Goal: Information Seeking & Learning: Learn about a topic

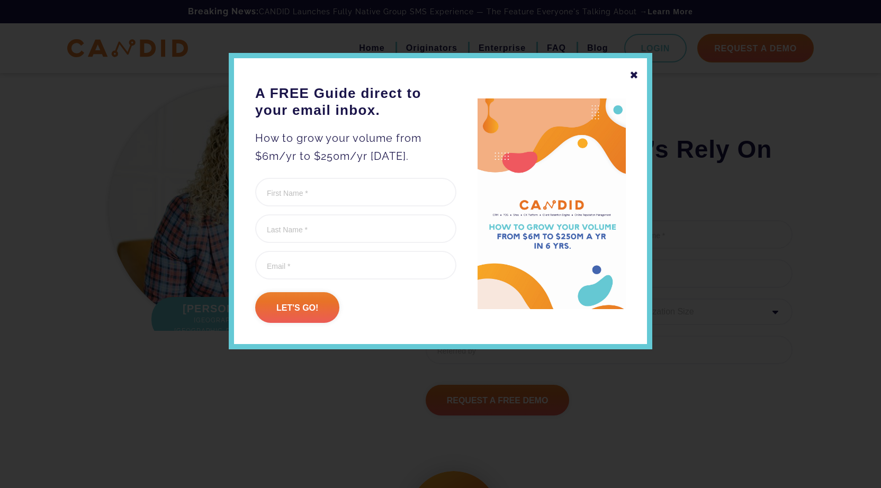
scroll to position [1304, 0]
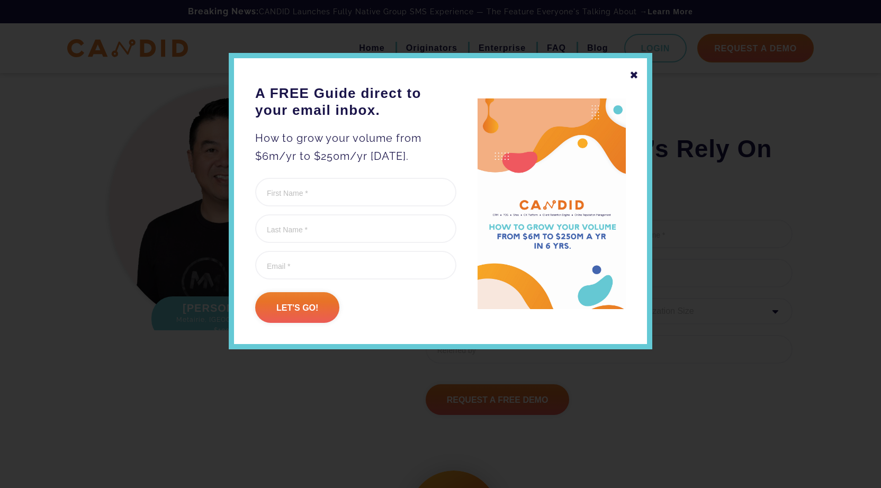
click at [635, 76] on div "✖" at bounding box center [634, 75] width 10 height 18
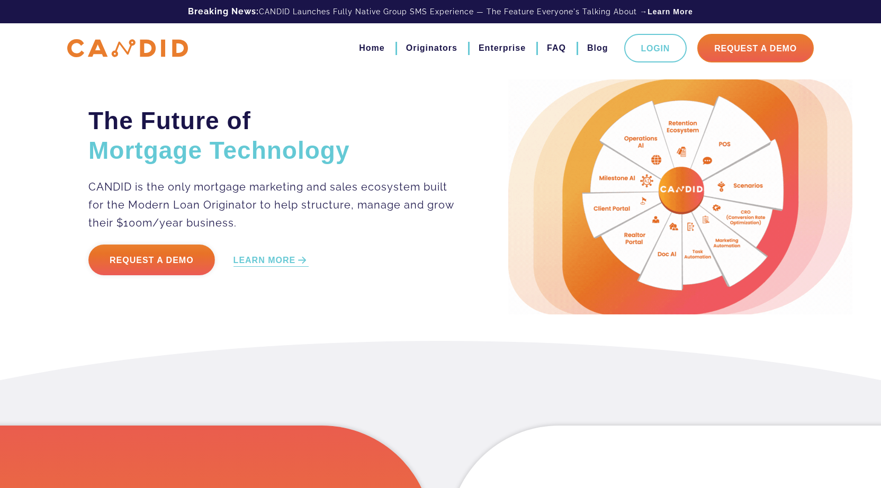
scroll to position [0, 0]
click at [429, 47] on link "Originators" at bounding box center [431, 48] width 51 height 18
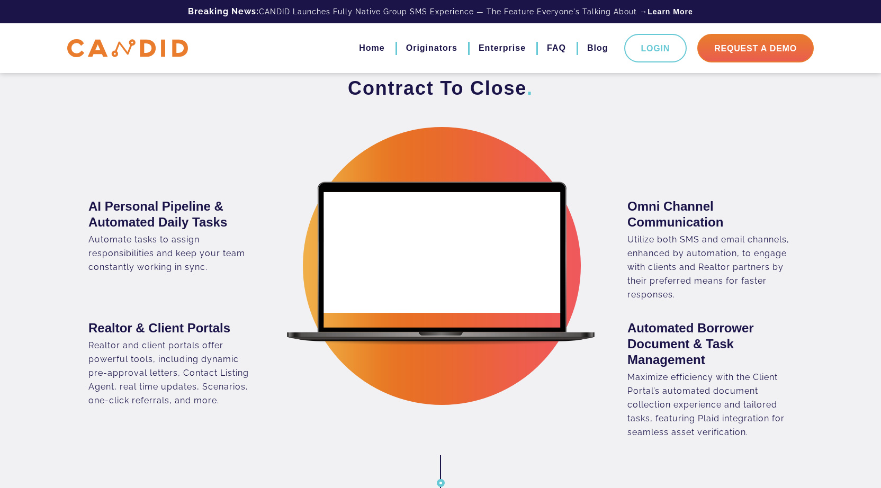
scroll to position [1117, 0]
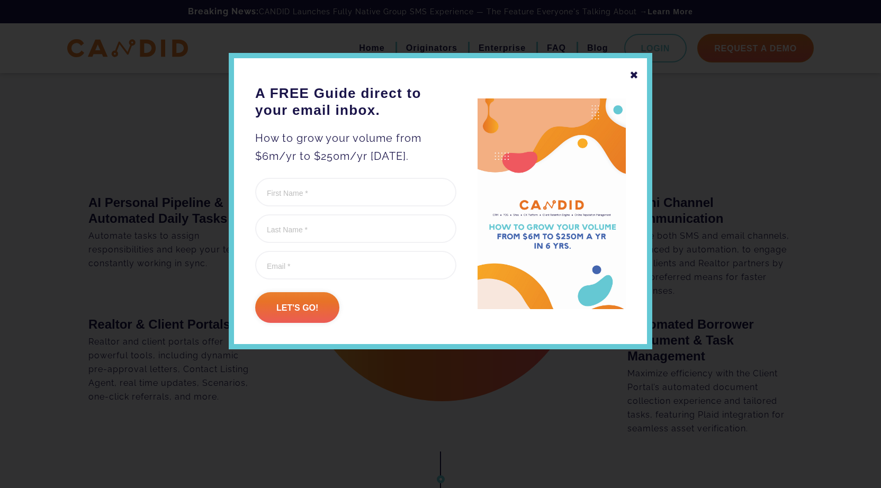
click at [634, 75] on div "✖" at bounding box center [634, 75] width 10 height 18
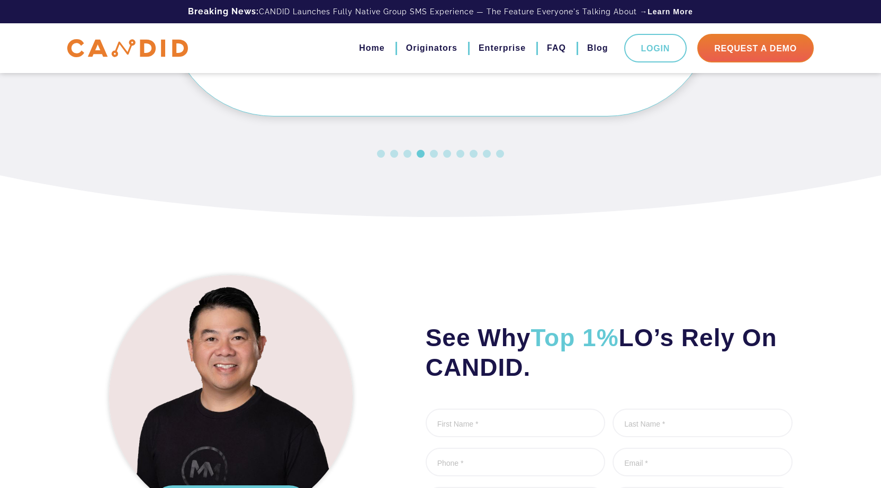
scroll to position [3148, 0]
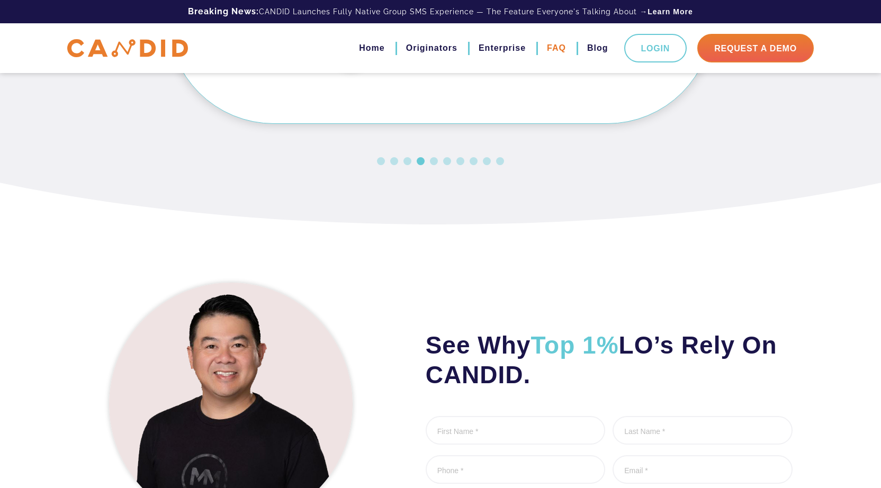
click at [559, 52] on link "FAQ" at bounding box center [556, 48] width 19 height 18
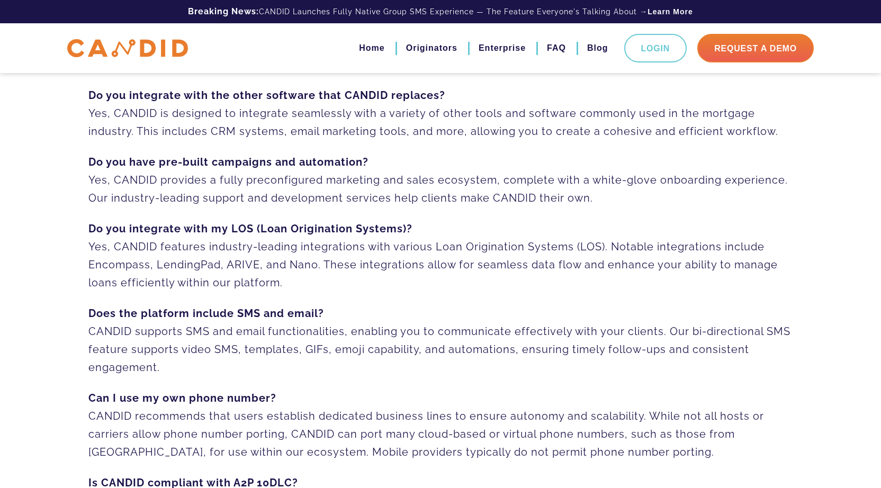
scroll to position [107, 0]
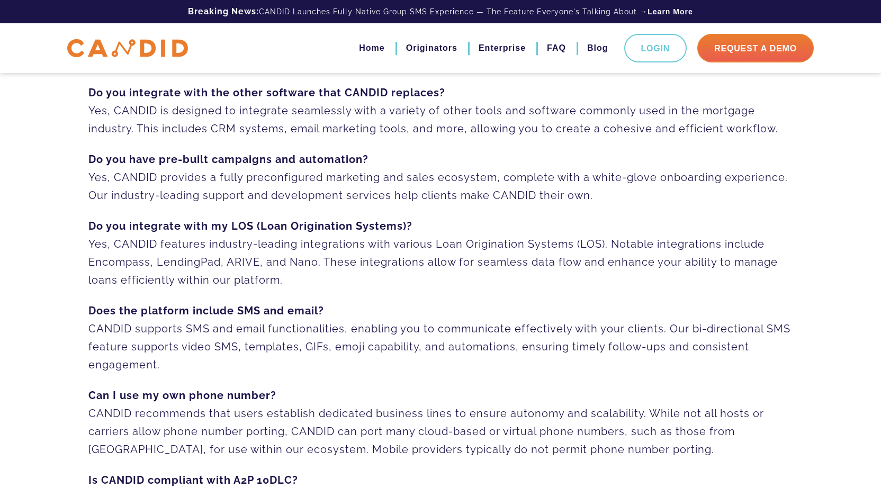
click at [290, 130] on p "Do you integrate with the other software that CANDID replaces? Yes, CANDID is d…" at bounding box center [440, 111] width 704 height 54
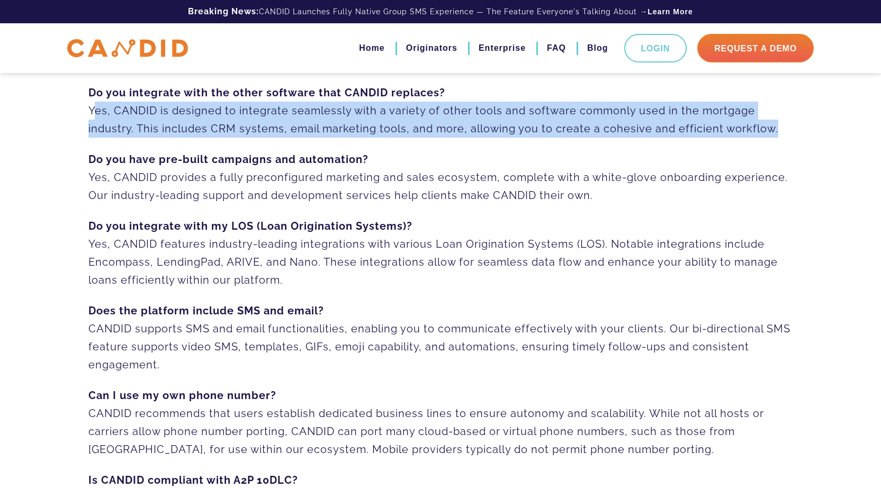
click at [290, 130] on p "Do you integrate with the other software that CANDID replaces? Yes, CANDID is d…" at bounding box center [440, 111] width 704 height 54
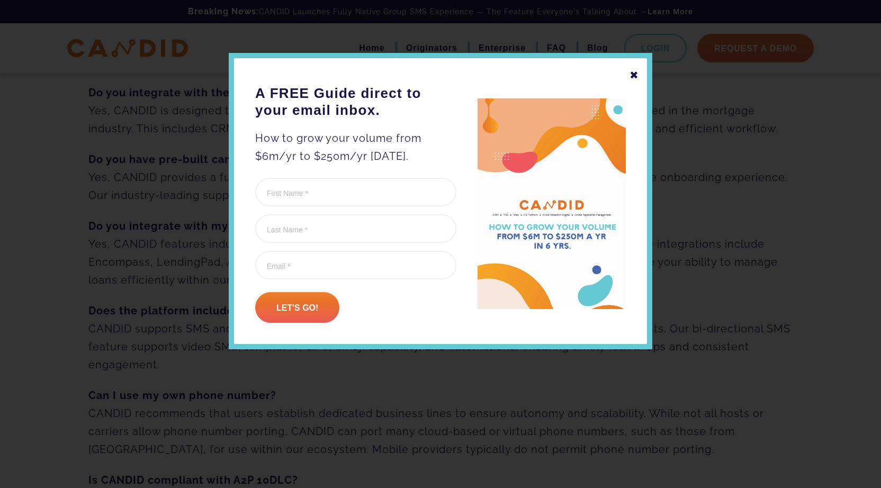
click at [632, 73] on div "✖" at bounding box center [634, 75] width 10 height 18
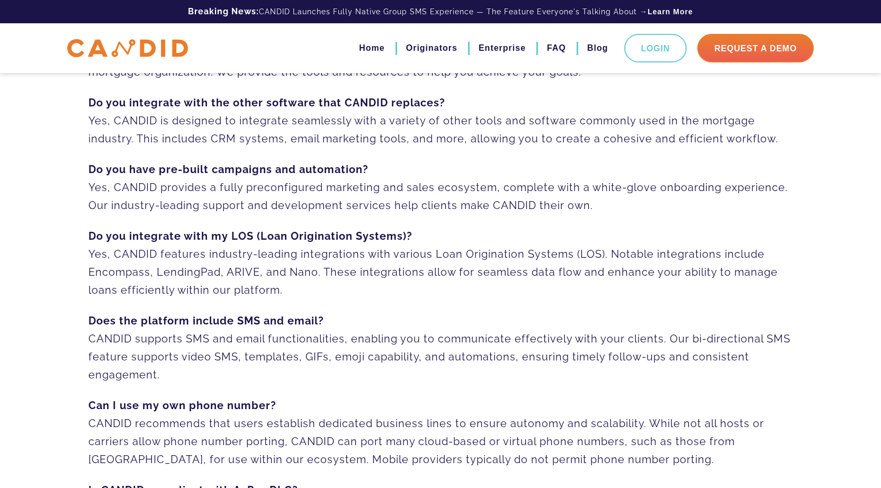
scroll to position [0, 0]
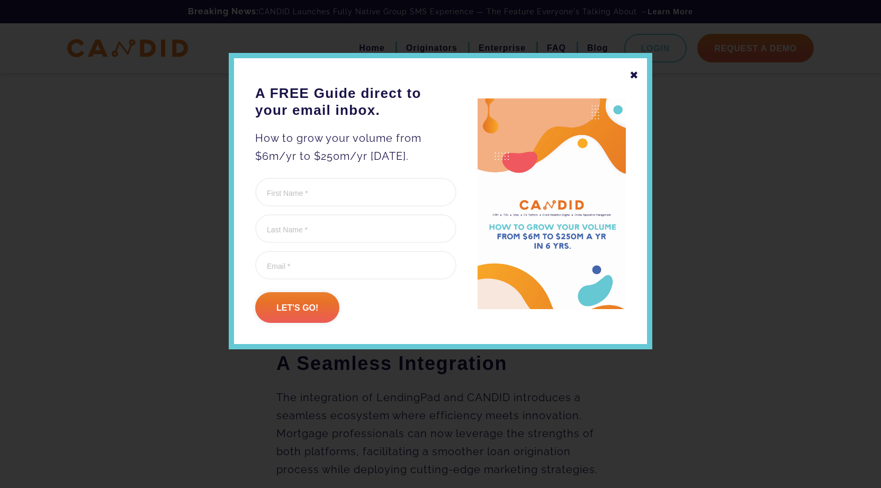
scroll to position [517, 0]
click at [636, 74] on div "✖" at bounding box center [634, 75] width 10 height 18
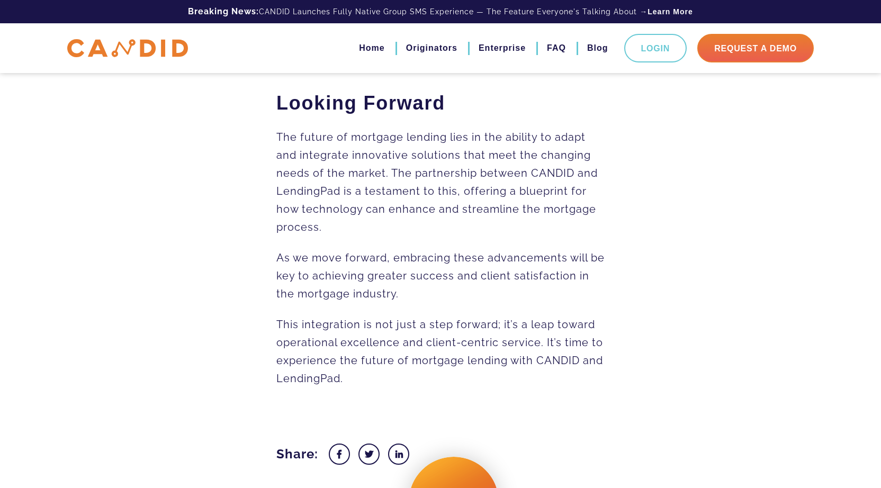
scroll to position [1270, 0]
